Goal: Task Accomplishment & Management: Use online tool/utility

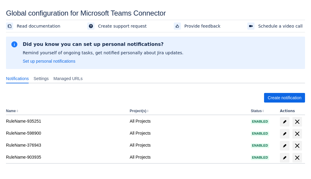
click at [285, 98] on span "Create notification" at bounding box center [285, 98] width 34 height 10
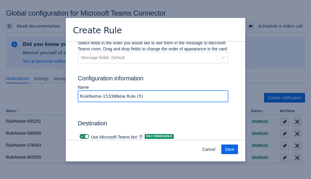
type input "RuleName-153388New Rule (5)"
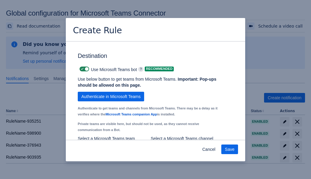
click at [111, 92] on span "Authenticate in Microsoft Teams" at bounding box center [110, 97] width 59 height 10
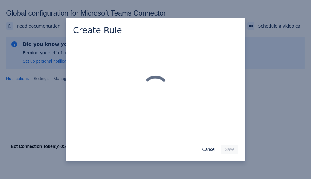
scroll to position [0, 0]
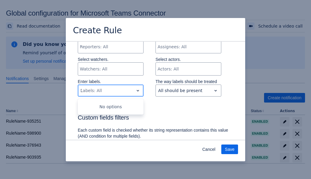
type input "153388_label"
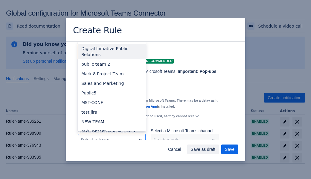
click at [112, 155] on div "Public4" at bounding box center [112, 160] width 68 height 10
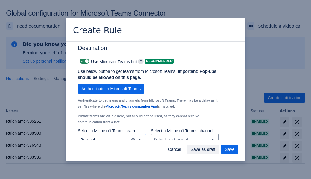
click at [185, 136] on div "Scrollable content" at bounding box center [180, 139] width 53 height 7
click at [230, 149] on span "Save" at bounding box center [230, 149] width 10 height 10
